Goal: Information Seeking & Learning: Check status

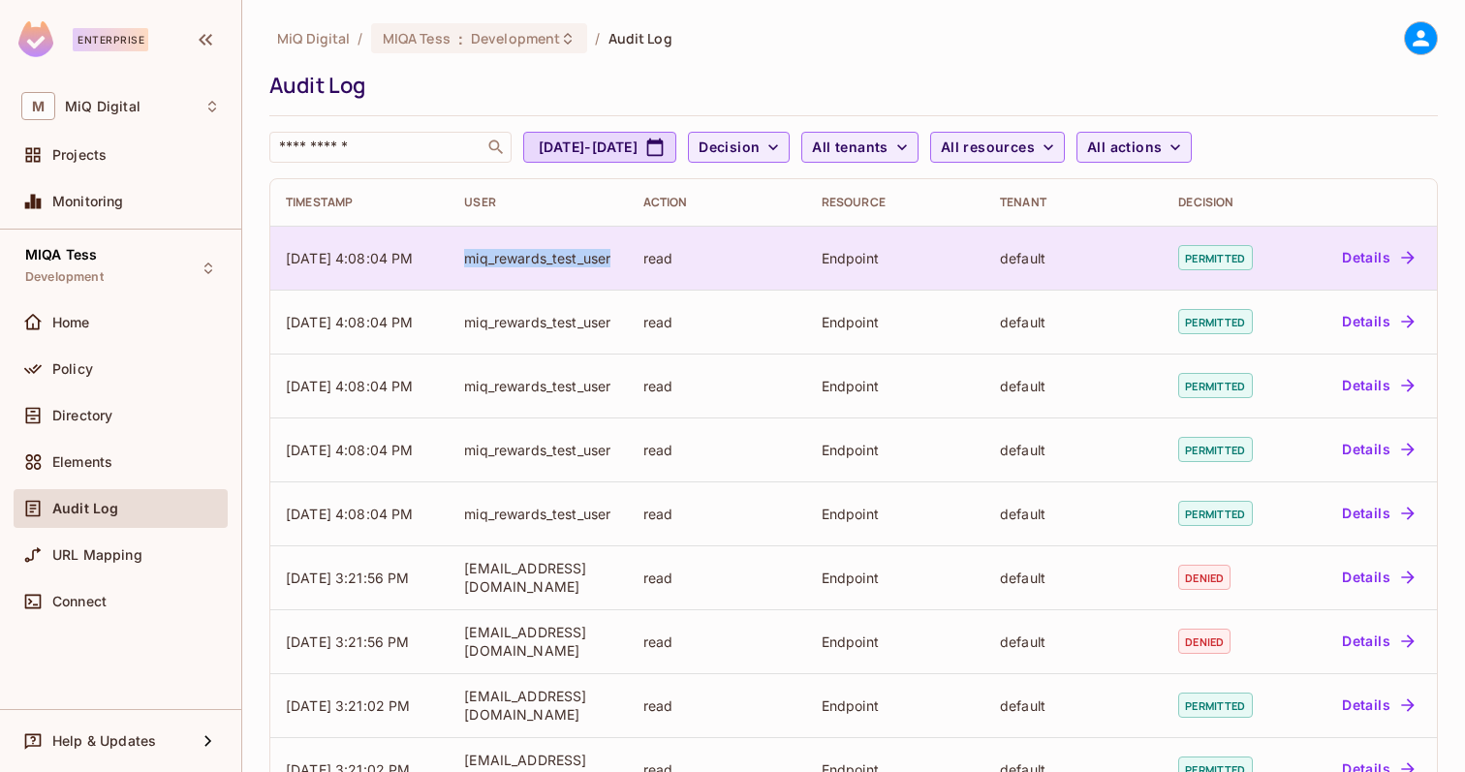
drag, startPoint x: 466, startPoint y: 246, endPoint x: 511, endPoint y: 279, distance: 55.4
click at [511, 279] on td "miq_rewards_test_user" at bounding box center [538, 258] width 178 height 64
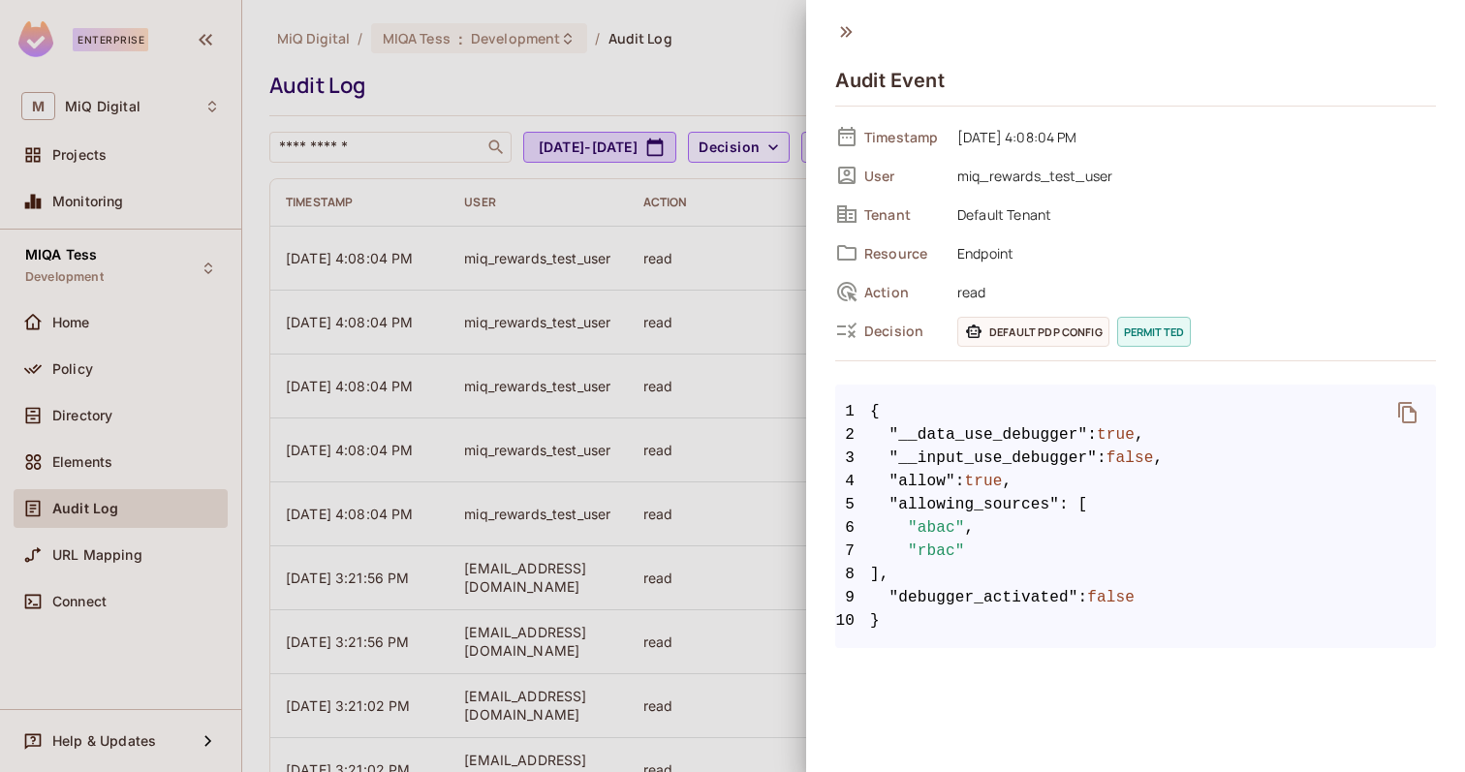
click at [508, 286] on div at bounding box center [732, 386] width 1465 height 772
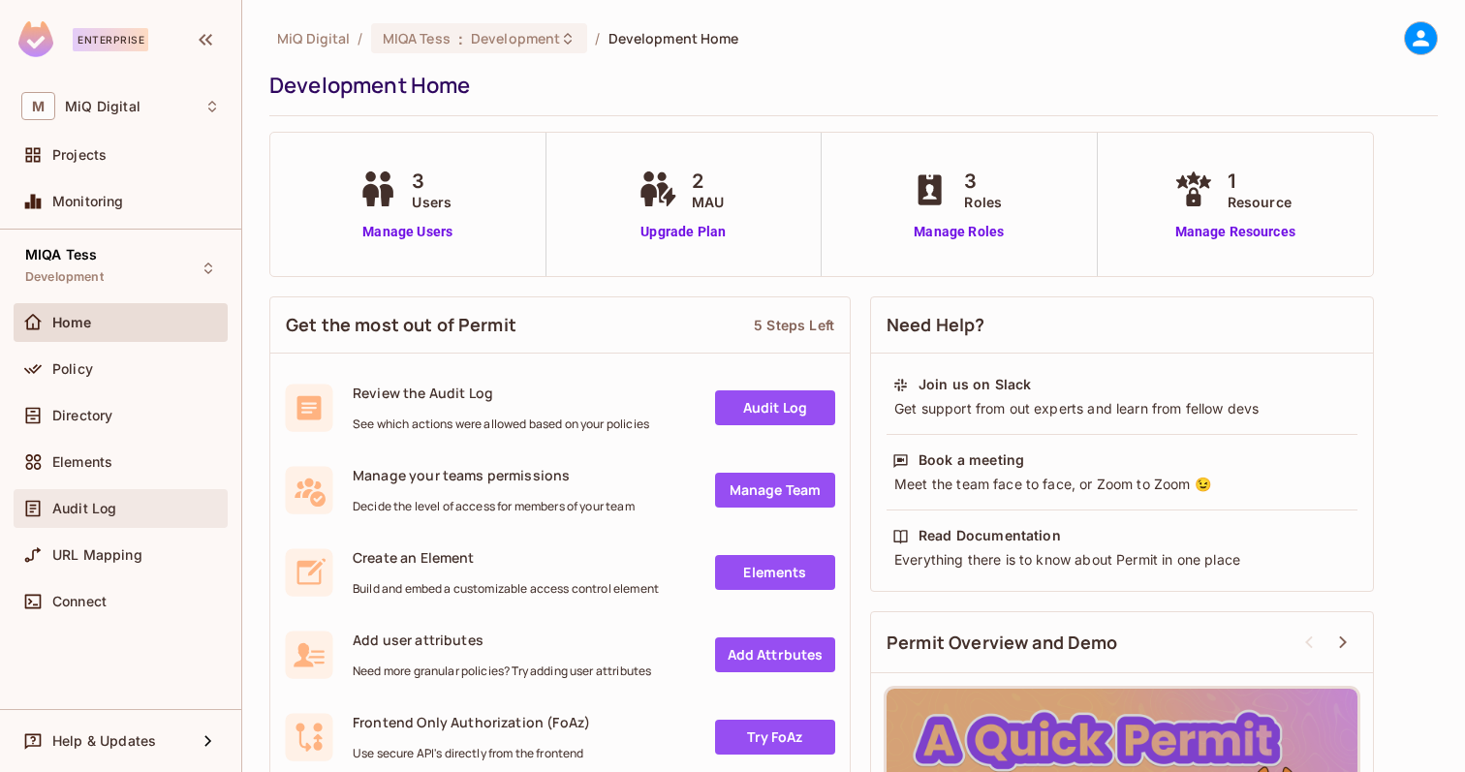
click at [111, 509] on span "Audit Log" at bounding box center [84, 509] width 64 height 16
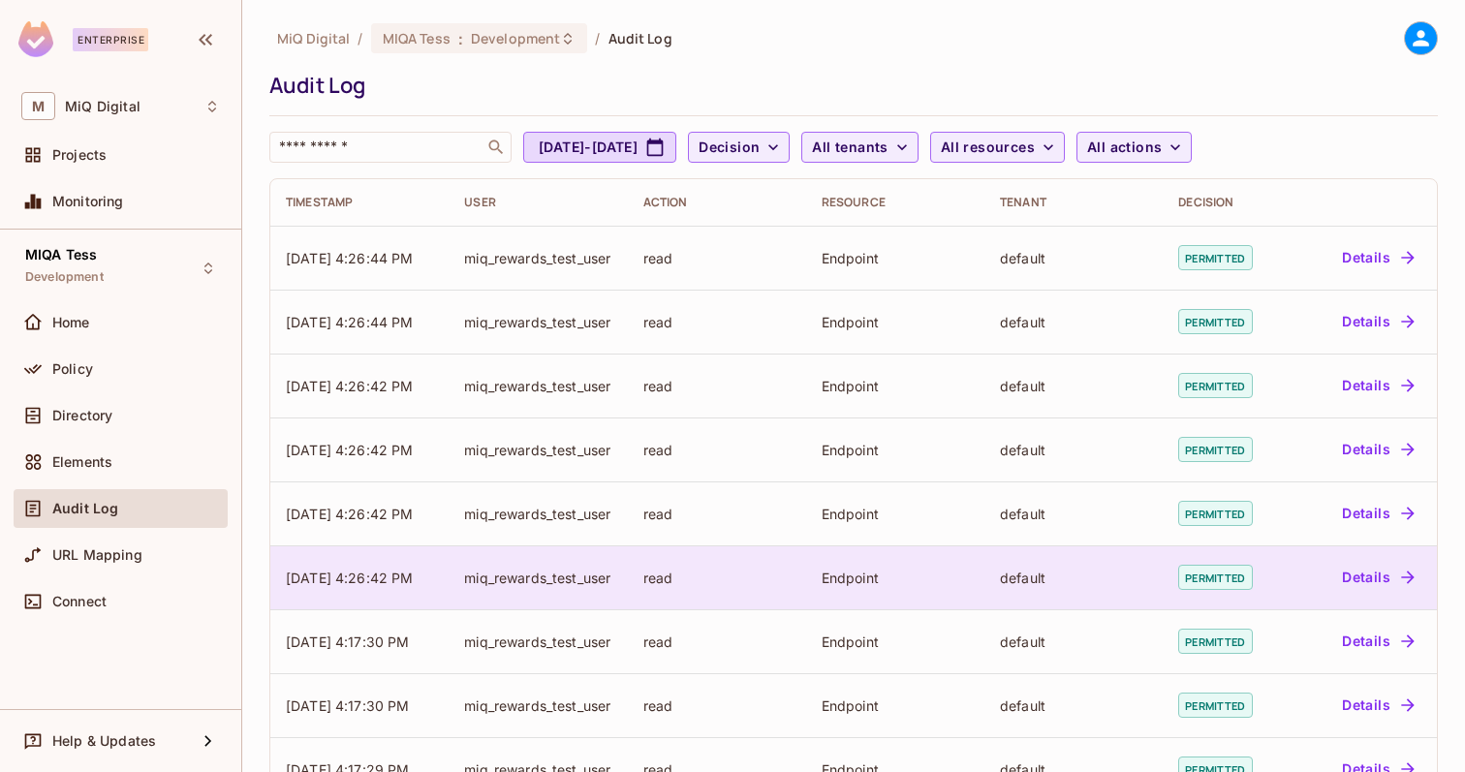
scroll to position [505, 0]
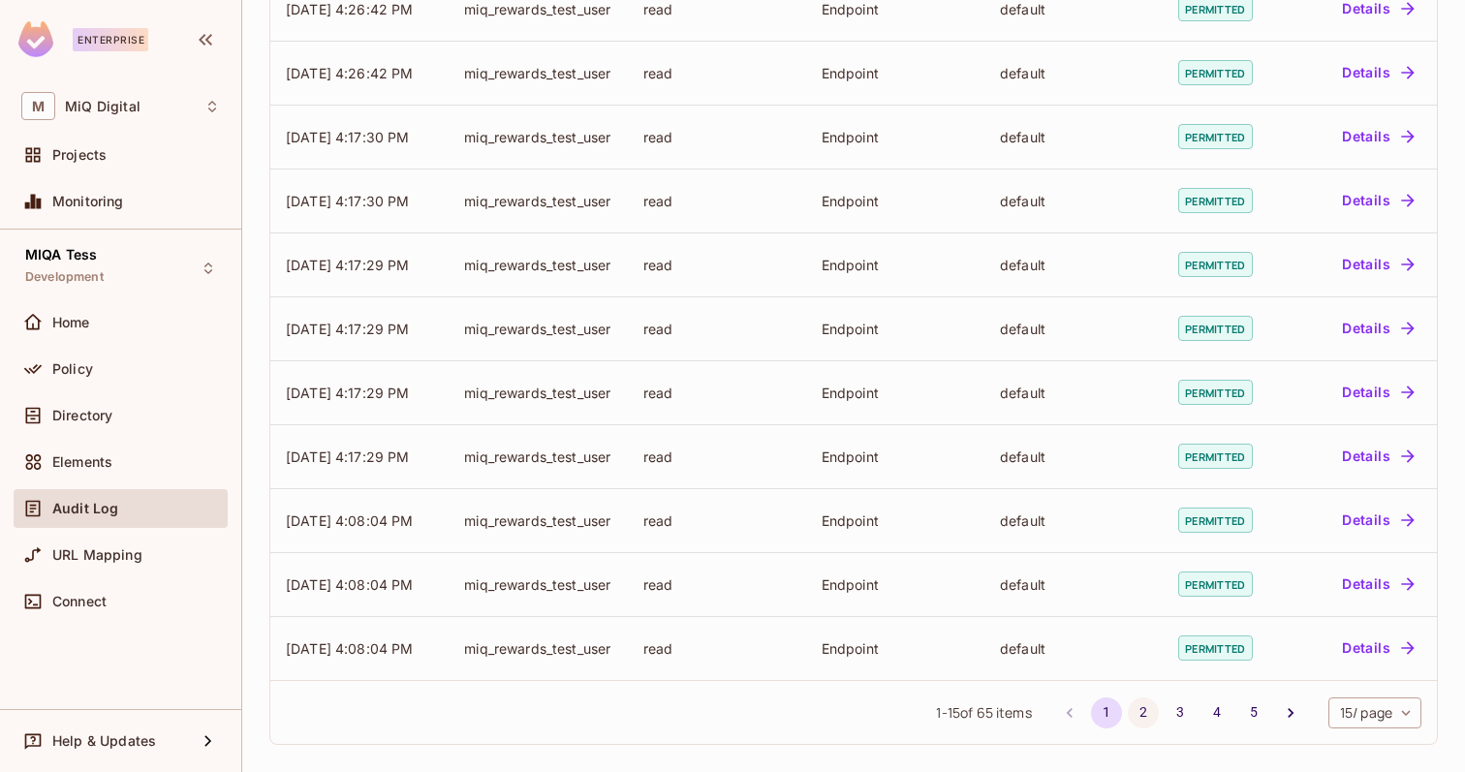
click at [1147, 721] on button "2" at bounding box center [1143, 713] width 31 height 31
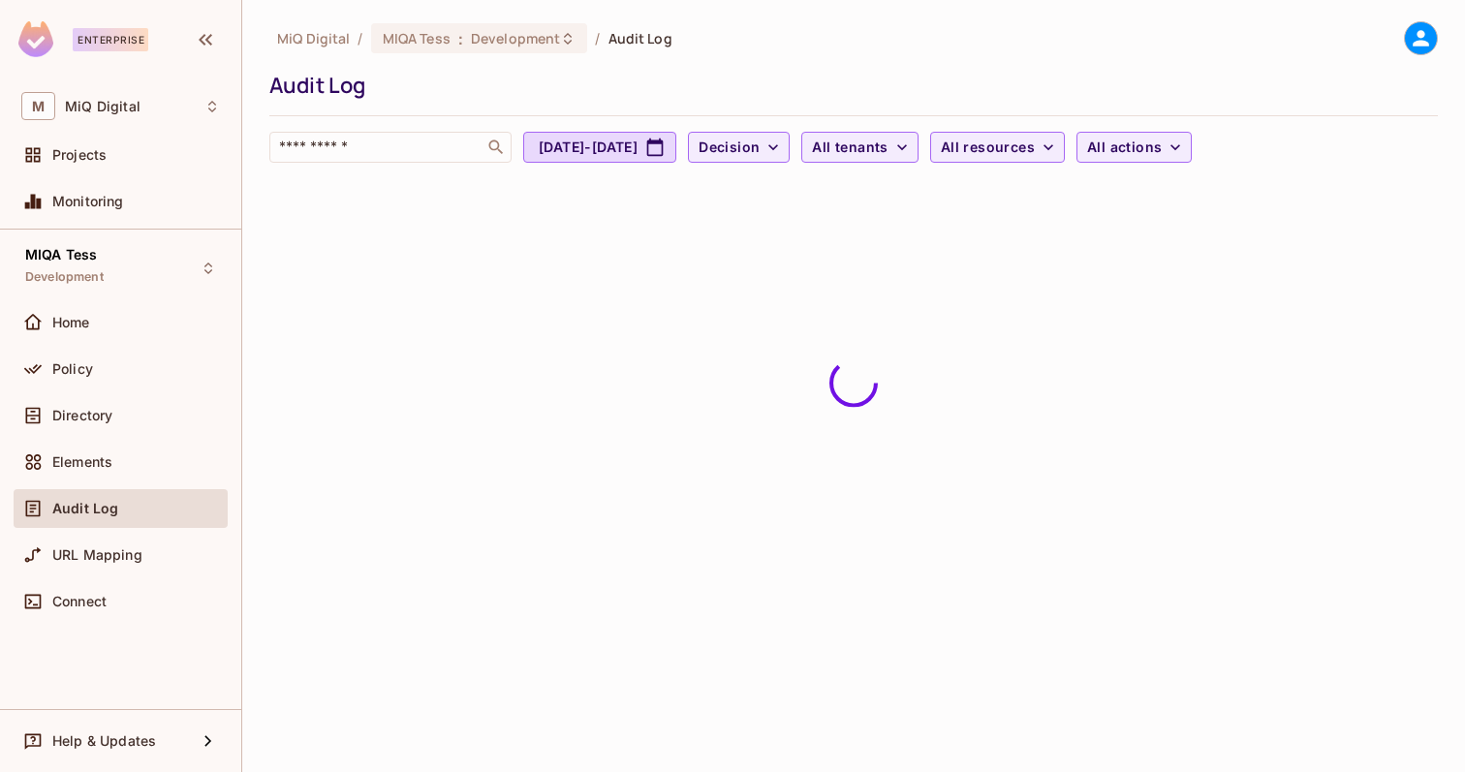
scroll to position [0, 0]
